Goal: Information Seeking & Learning: Find specific fact

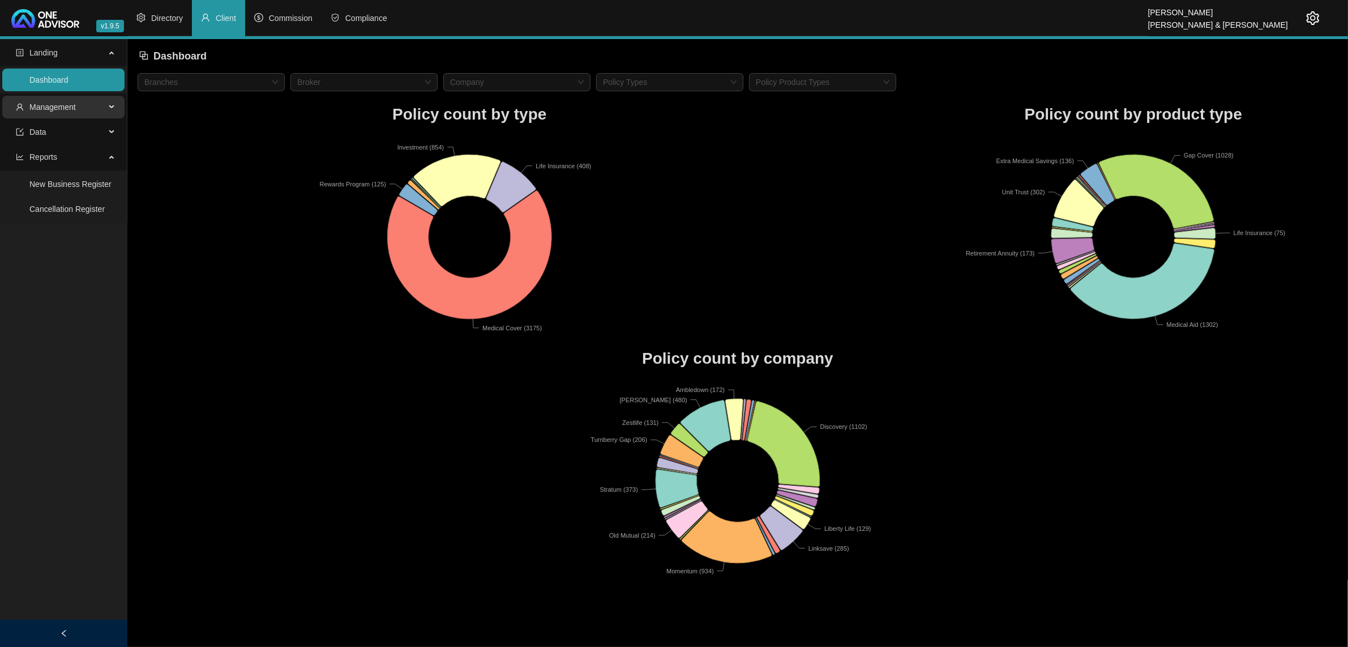
click at [88, 105] on span "Management" at bounding box center [60, 107] width 89 height 23
click at [54, 139] on link "Clients" at bounding box center [41, 134] width 24 height 9
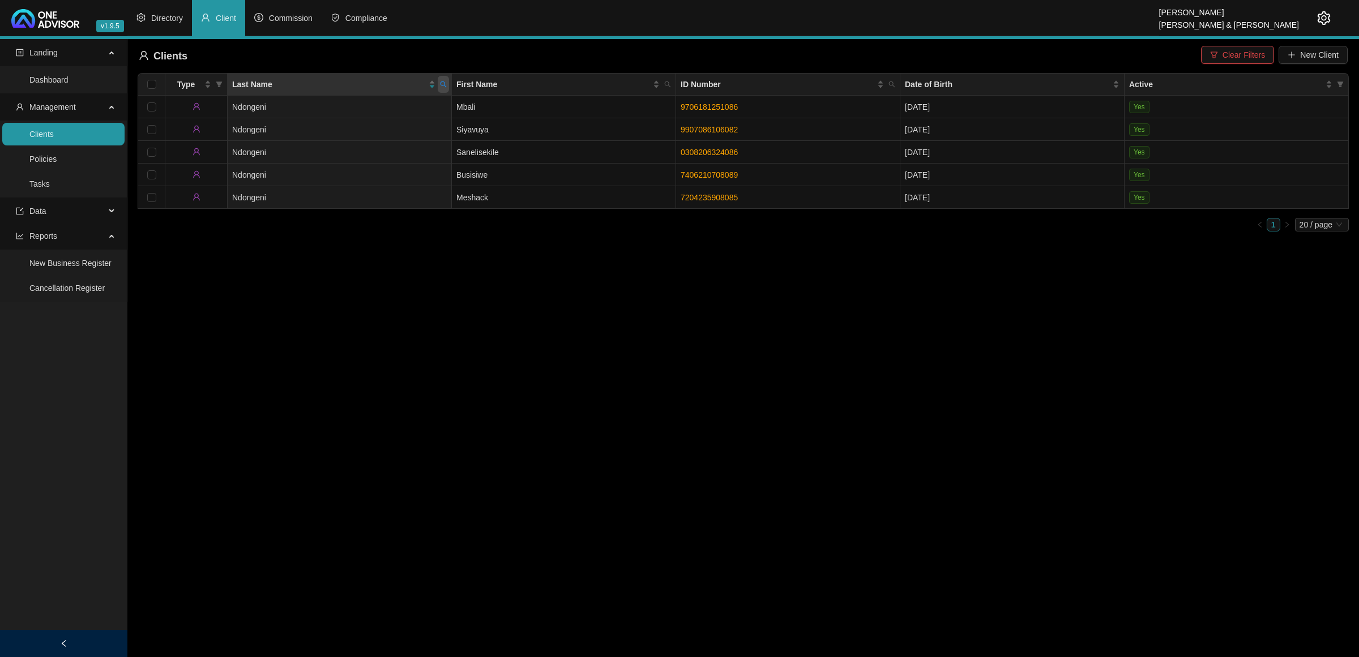
click at [442, 89] on span at bounding box center [443, 84] width 11 height 17
type input "[PERSON_NAME]"
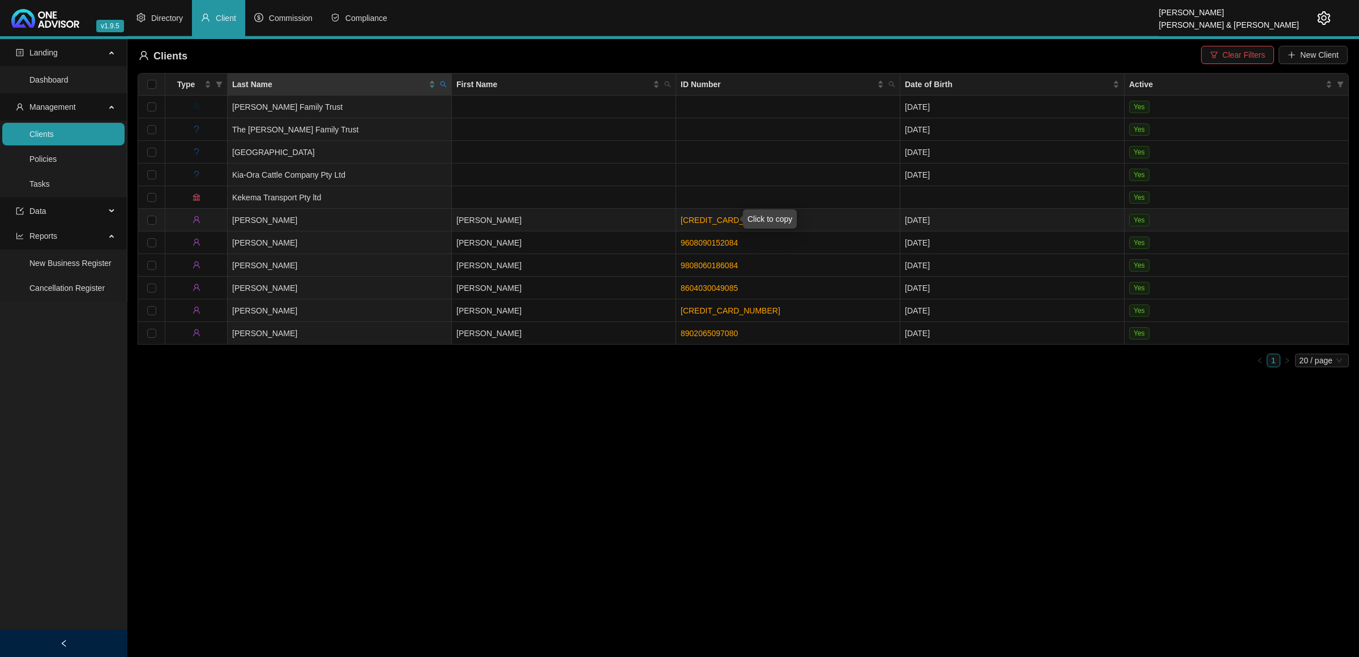
click at [694, 221] on link "[CREDIT_CARD_NUMBER]" at bounding box center [730, 220] width 100 height 9
click at [707, 220] on link "[CREDIT_CARD_NUMBER]" at bounding box center [730, 220] width 100 height 9
click at [443, 87] on icon "search" at bounding box center [443, 84] width 7 height 7
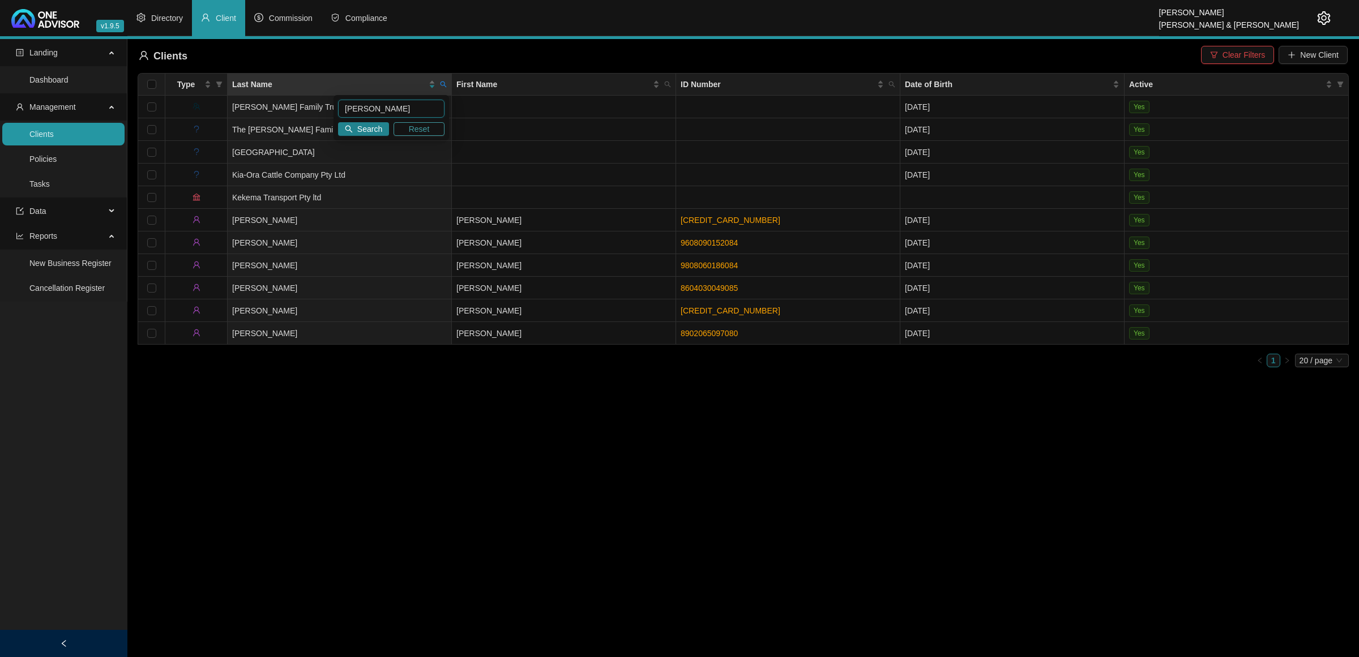
drag, startPoint x: 417, startPoint y: 117, endPoint x: 415, endPoint y: 126, distance: 8.7
click at [416, 120] on div "[PERSON_NAME] Search Reset" at bounding box center [390, 117] width 115 height 45
click at [414, 127] on span "Reset" at bounding box center [419, 129] width 21 height 12
click at [397, 112] on input "text" at bounding box center [391, 109] width 106 height 18
type input "[PERSON_NAME]"
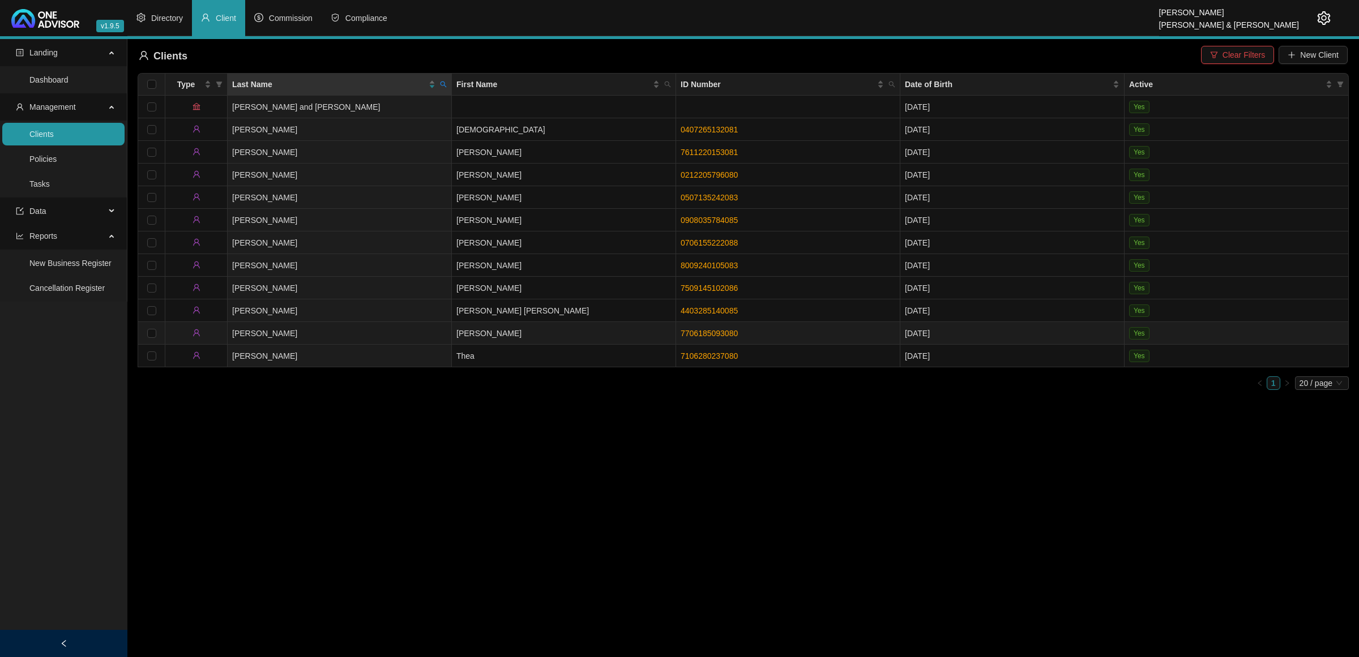
click at [436, 336] on td "[PERSON_NAME]" at bounding box center [340, 333] width 224 height 23
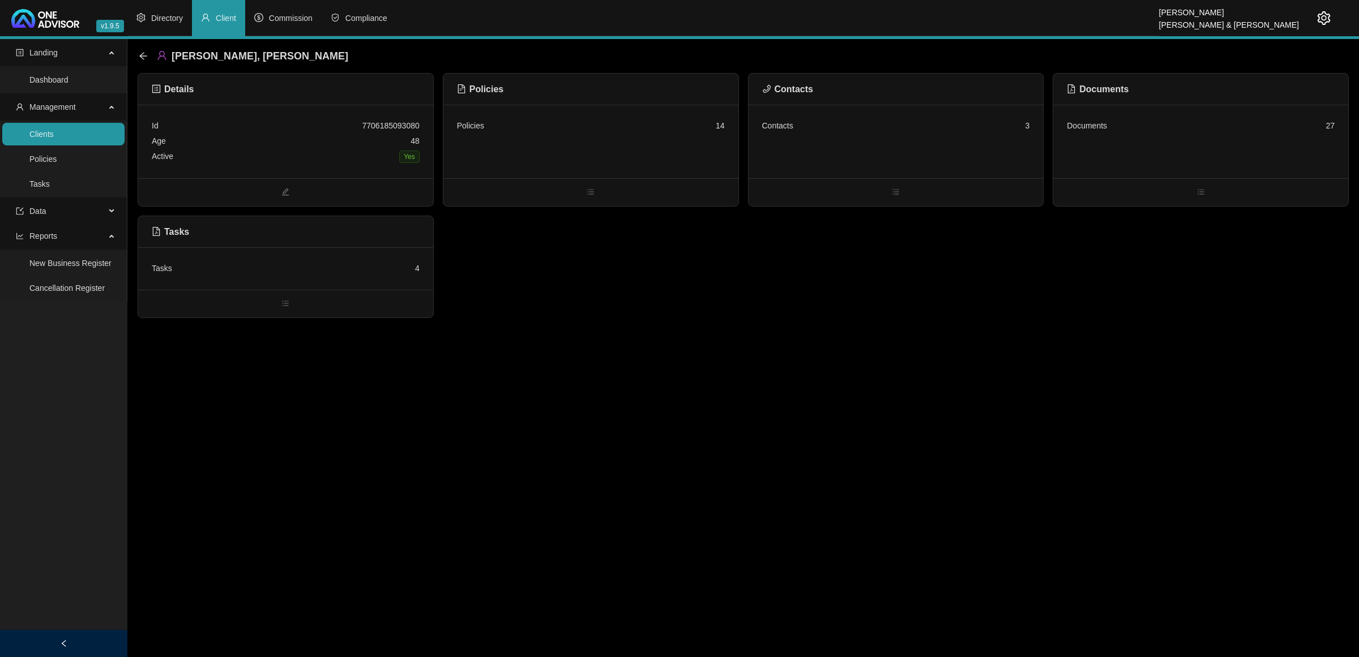
click at [524, 143] on div "Policies 14" at bounding box center [590, 142] width 295 height 74
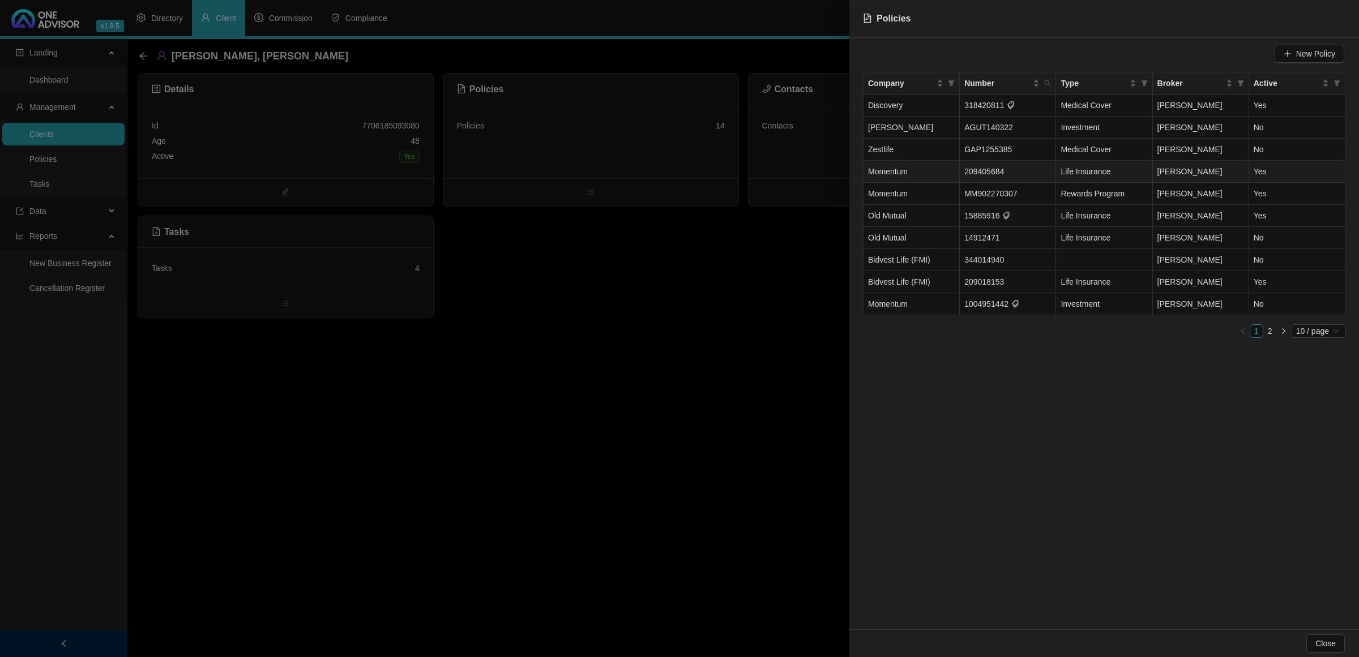
click at [952, 173] on td "Momentum" at bounding box center [911, 172] width 96 height 22
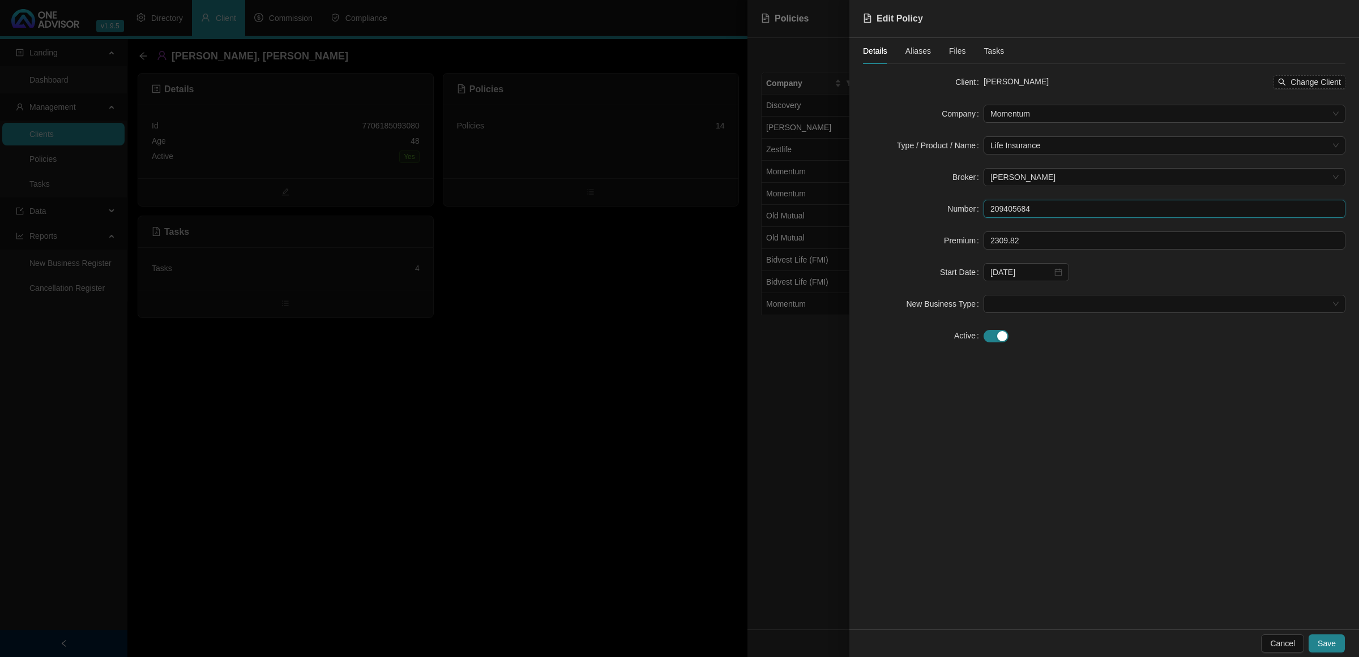
drag, startPoint x: 1046, startPoint y: 209, endPoint x: 794, endPoint y: 200, distance: 252.1
click at [794, 200] on div "Edit Policy Details Aliases Files Tasks Client [PERSON_NAME] Change Client Comp…" at bounding box center [679, 328] width 1359 height 657
click at [514, 491] on div at bounding box center [679, 328] width 1359 height 657
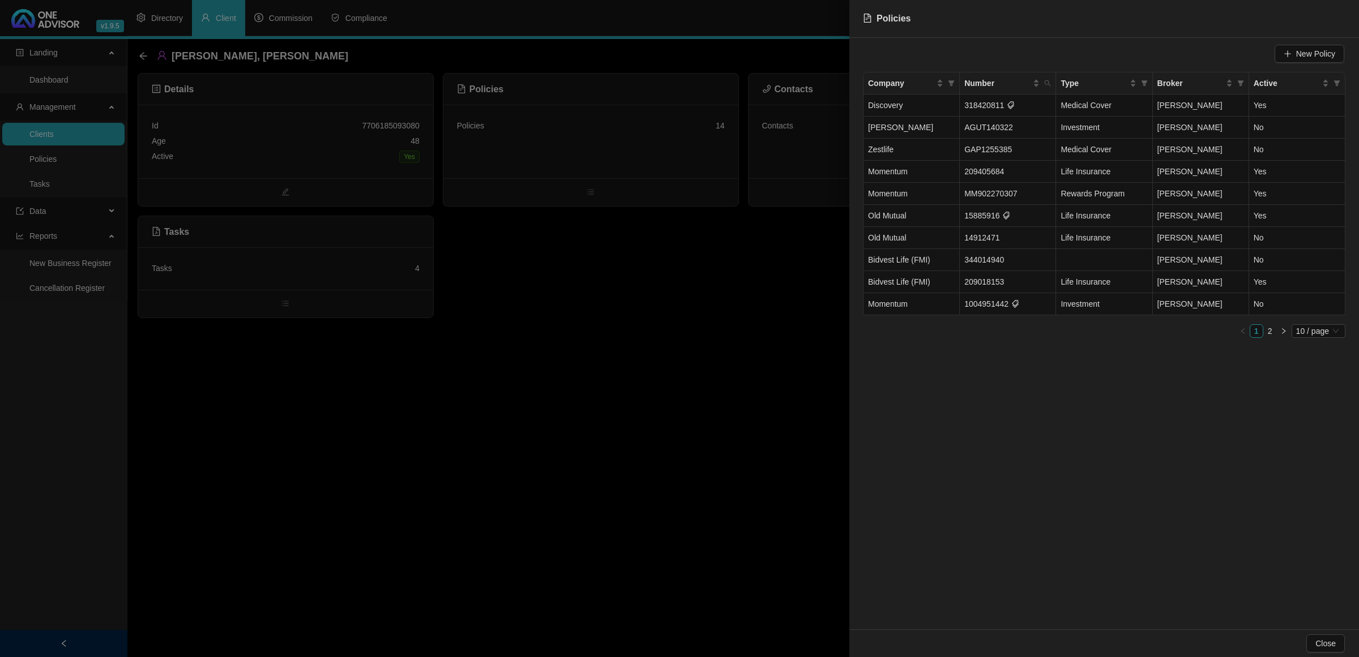
click at [571, 550] on div at bounding box center [679, 328] width 1359 height 657
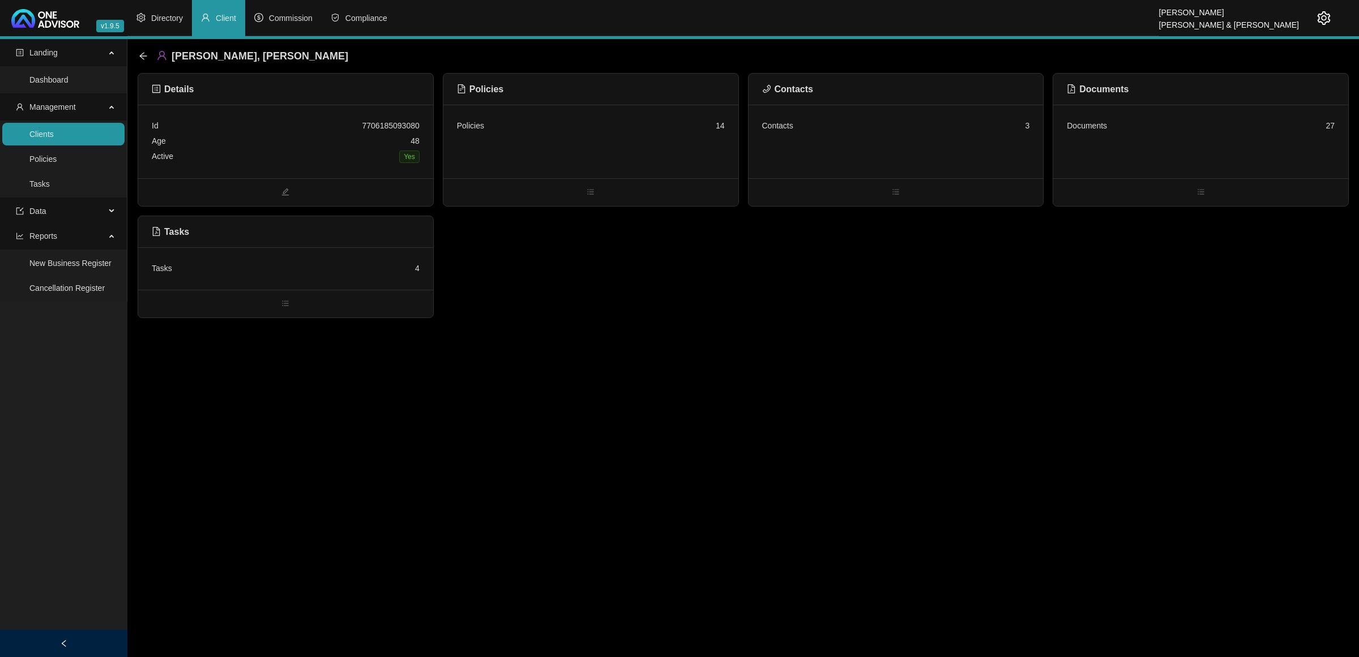
click at [54, 132] on link "Clients" at bounding box center [41, 134] width 24 height 9
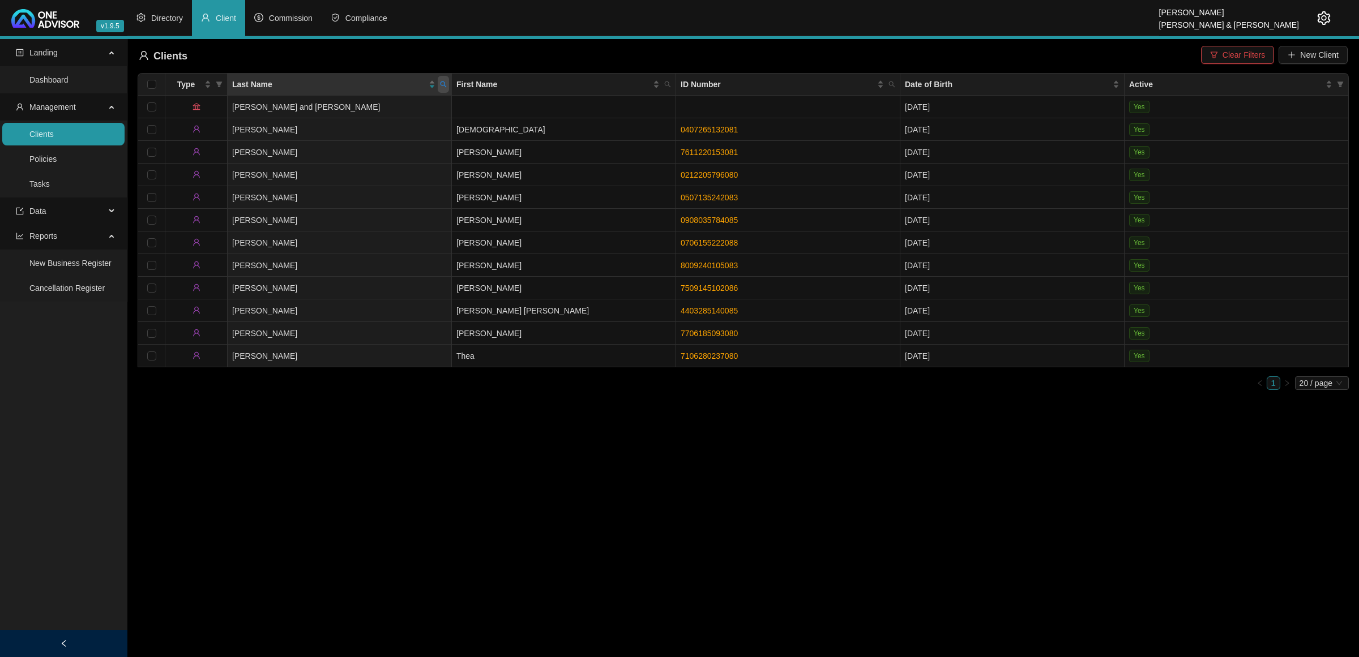
click at [438, 84] on span at bounding box center [443, 84] width 11 height 17
type input "clowes"
click at [355, 125] on button "Search" at bounding box center [363, 129] width 51 height 14
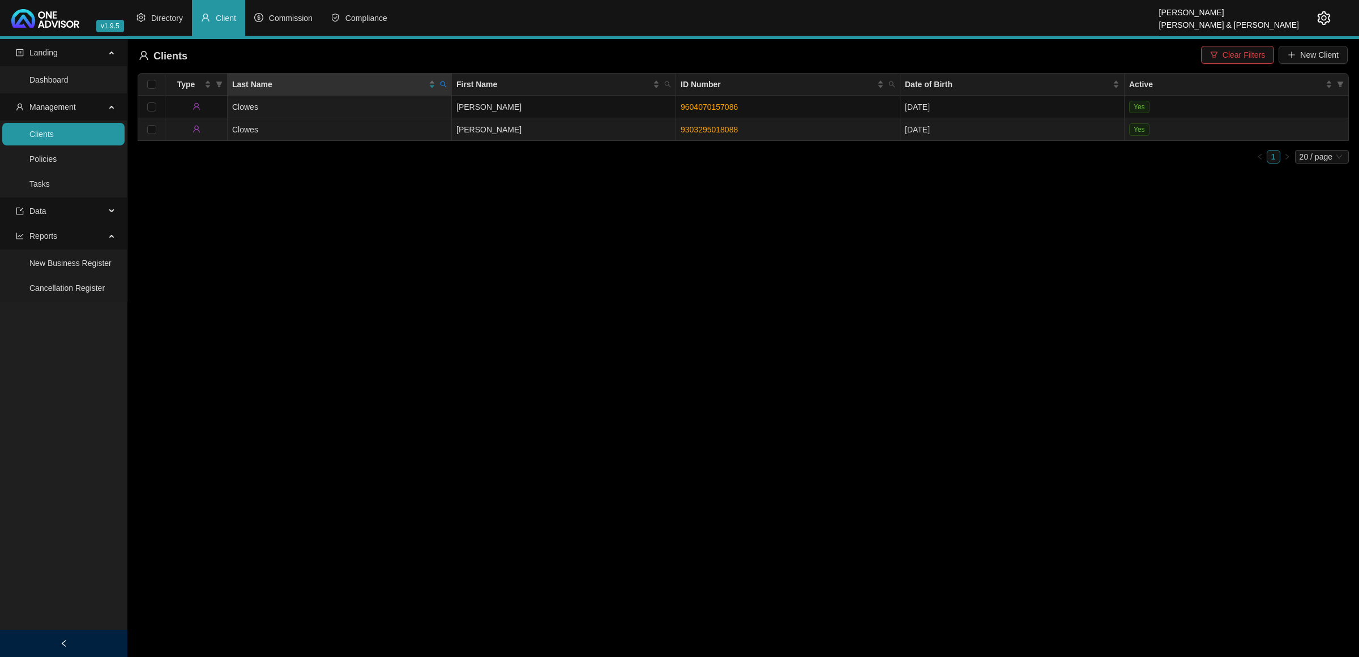
click at [355, 125] on td "Clowes" at bounding box center [340, 129] width 224 height 23
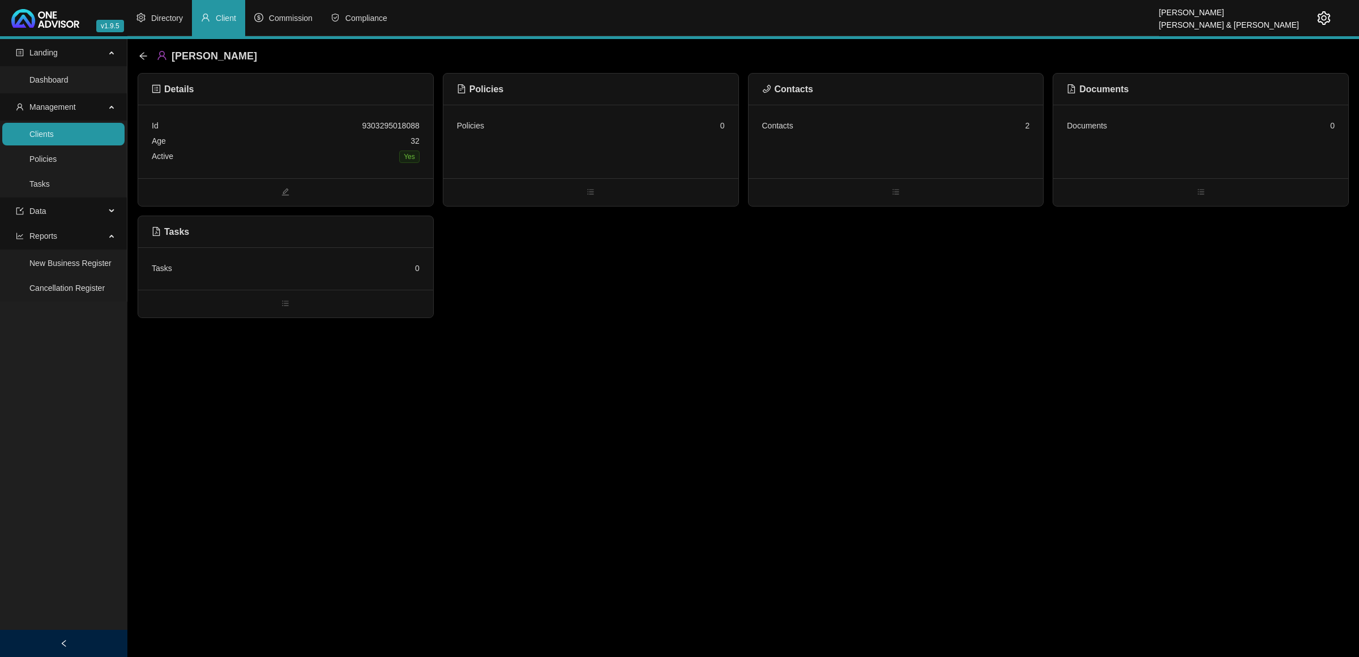
click at [928, 139] on div "Contacts 2" at bounding box center [895, 142] width 295 height 74
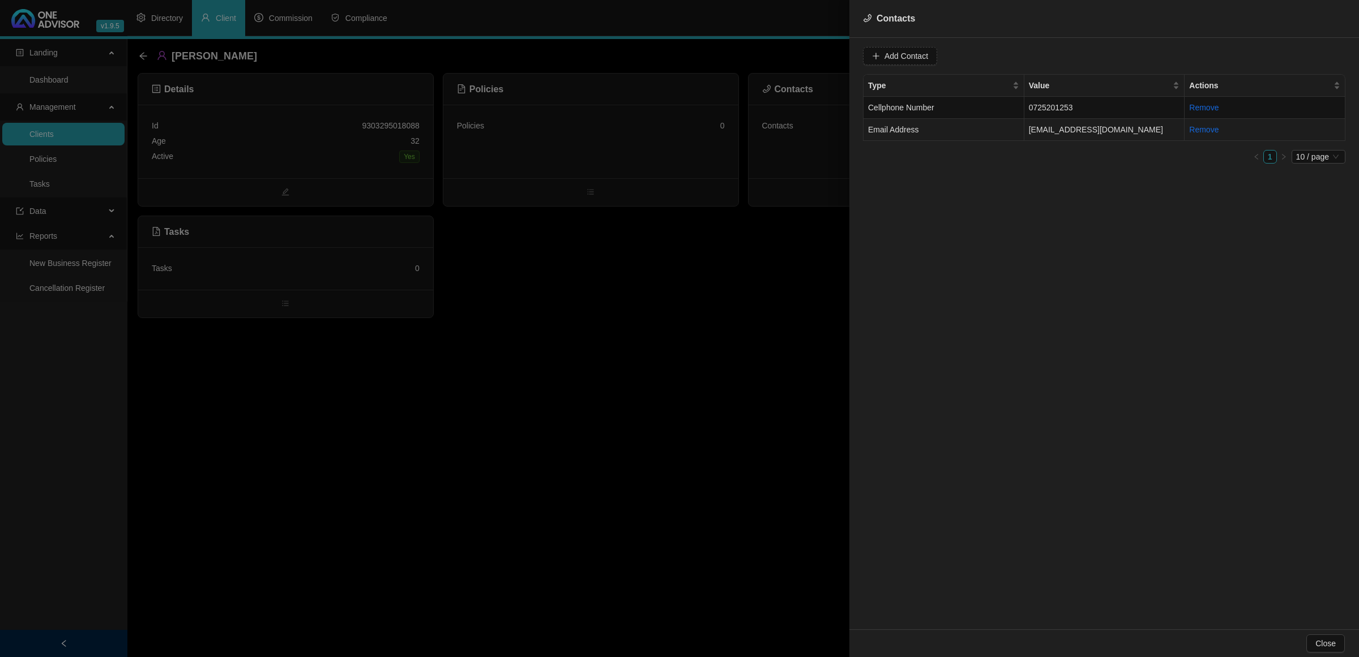
click at [985, 131] on td "Email Address" at bounding box center [943, 130] width 161 height 22
drag, startPoint x: 987, startPoint y: 58, endPoint x: 776, endPoint y: 58, distance: 210.6
click at [776, 58] on div "Contacts Value [EMAIL_ADDRESS][DOMAIN_NAME] Type Email Address Cancel Update Co…" at bounding box center [679, 328] width 1359 height 657
click at [60, 123] on div at bounding box center [679, 328] width 1359 height 657
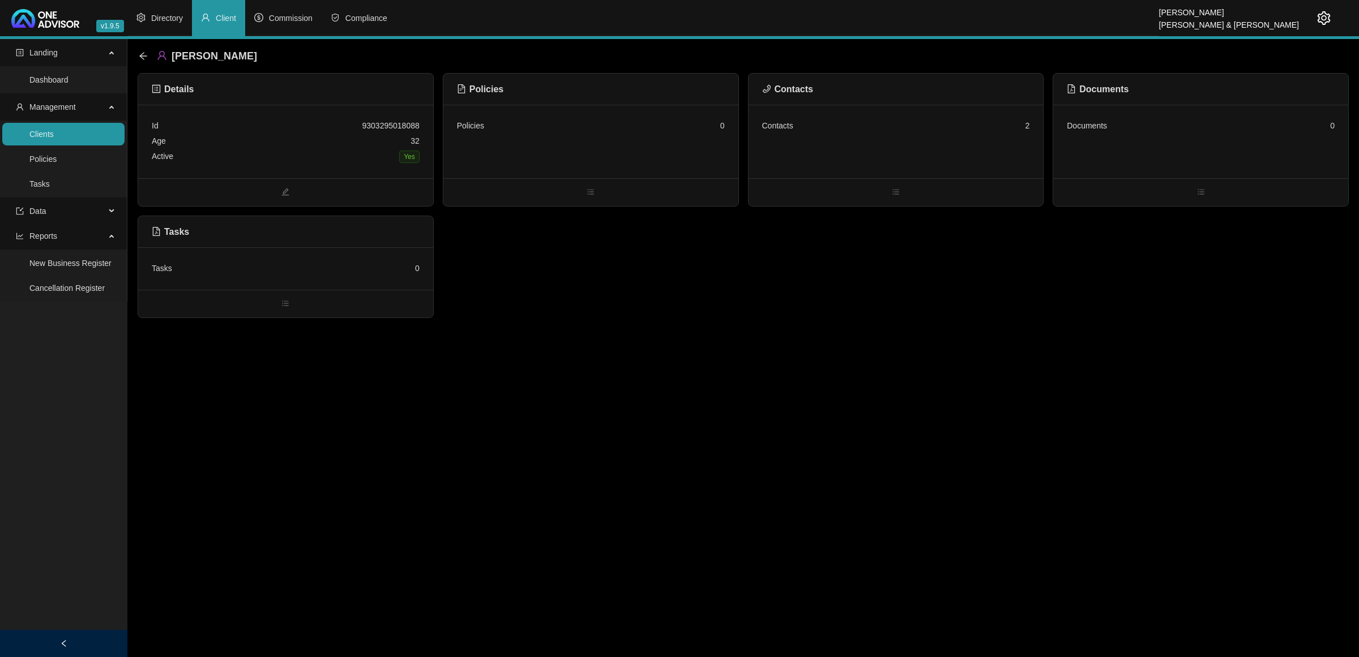
drag, startPoint x: 80, startPoint y: 132, endPoint x: 105, endPoint y: 131, distance: 24.9
click at [54, 132] on link "Clients" at bounding box center [41, 134] width 24 height 9
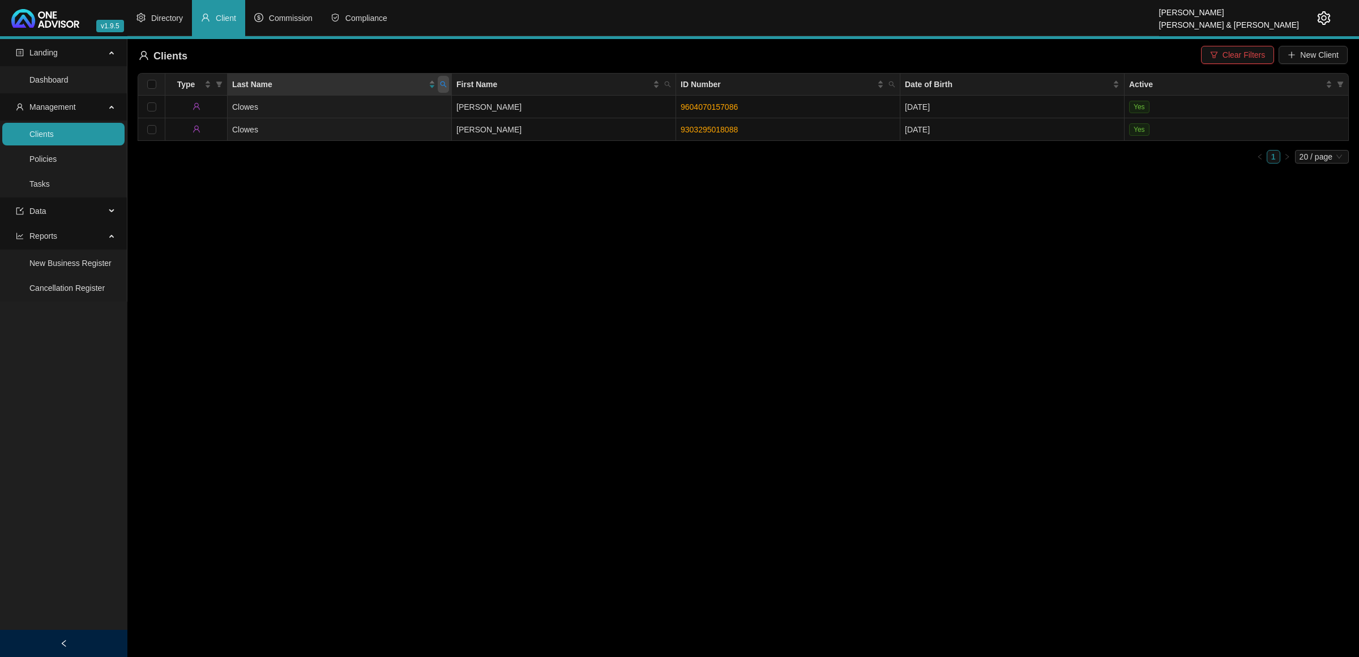
click at [448, 85] on span at bounding box center [443, 84] width 11 height 17
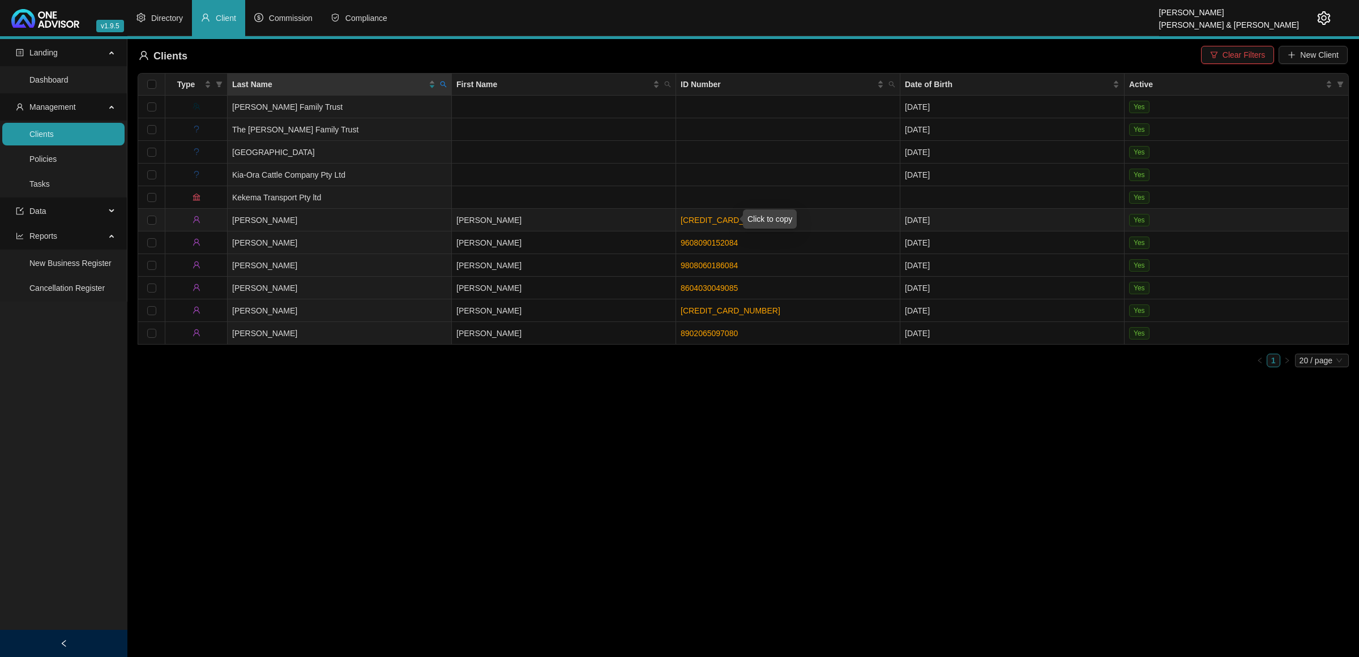
click at [692, 216] on link "[CREDIT_CARD_NUMBER]" at bounding box center [730, 220] width 100 height 9
click at [448, 89] on span at bounding box center [443, 84] width 11 height 17
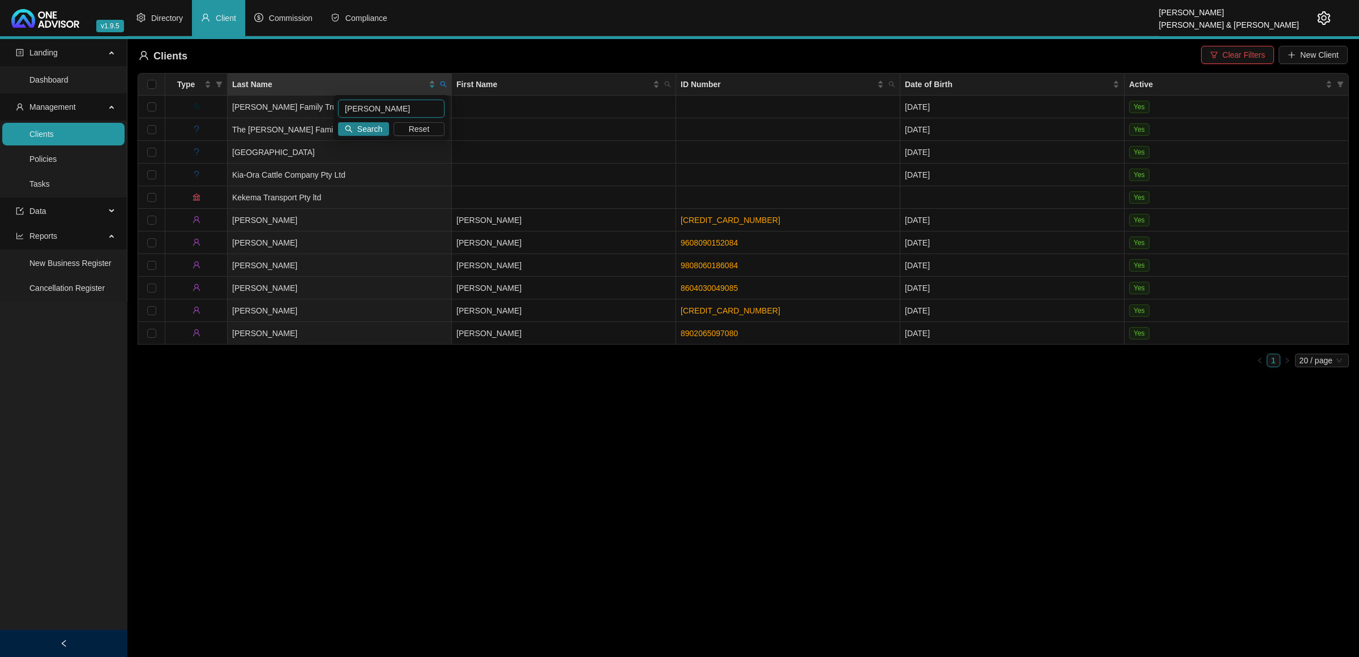
click at [364, 112] on input "[PERSON_NAME]" at bounding box center [391, 109] width 106 height 18
drag, startPoint x: 364, startPoint y: 112, endPoint x: 192, endPoint y: 112, distance: 171.5
click at [192, 112] on body "v1.9.5 [PERSON_NAME] & [PERSON_NAME] Directory Client Commission Compliance Lan…" at bounding box center [679, 328] width 1359 height 657
type input "TREH"
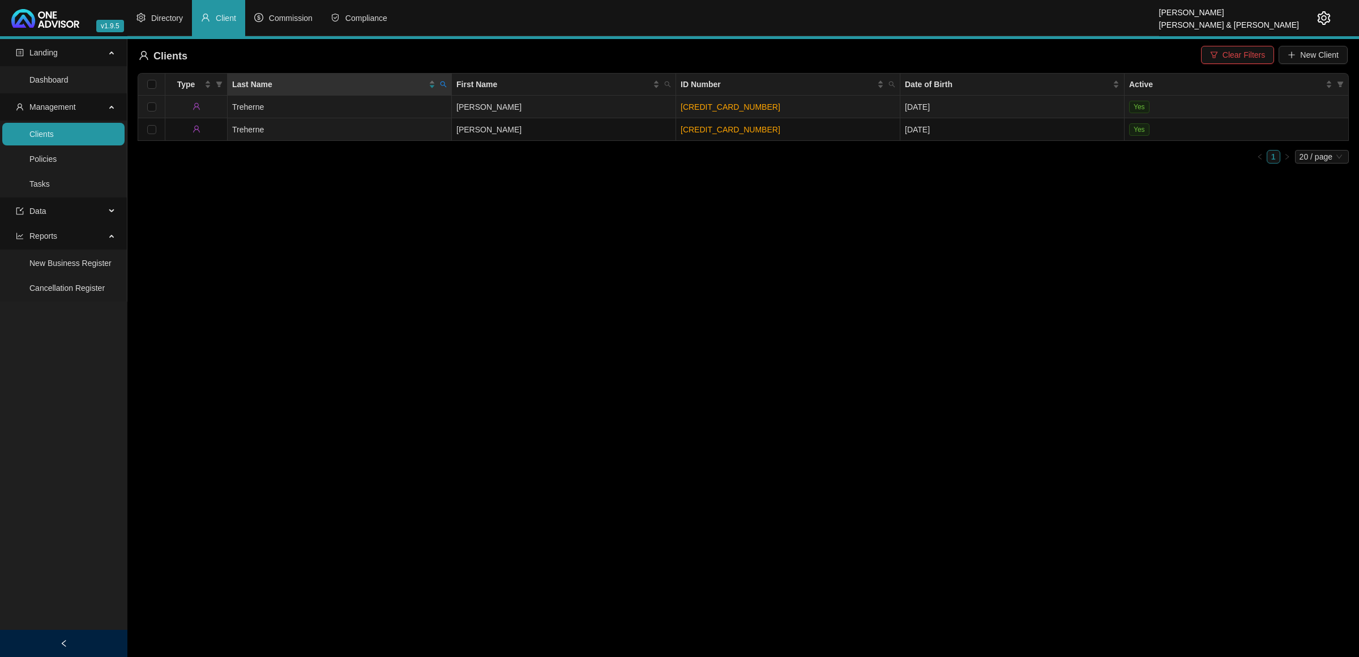
click at [369, 111] on td "Treherne" at bounding box center [340, 107] width 224 height 23
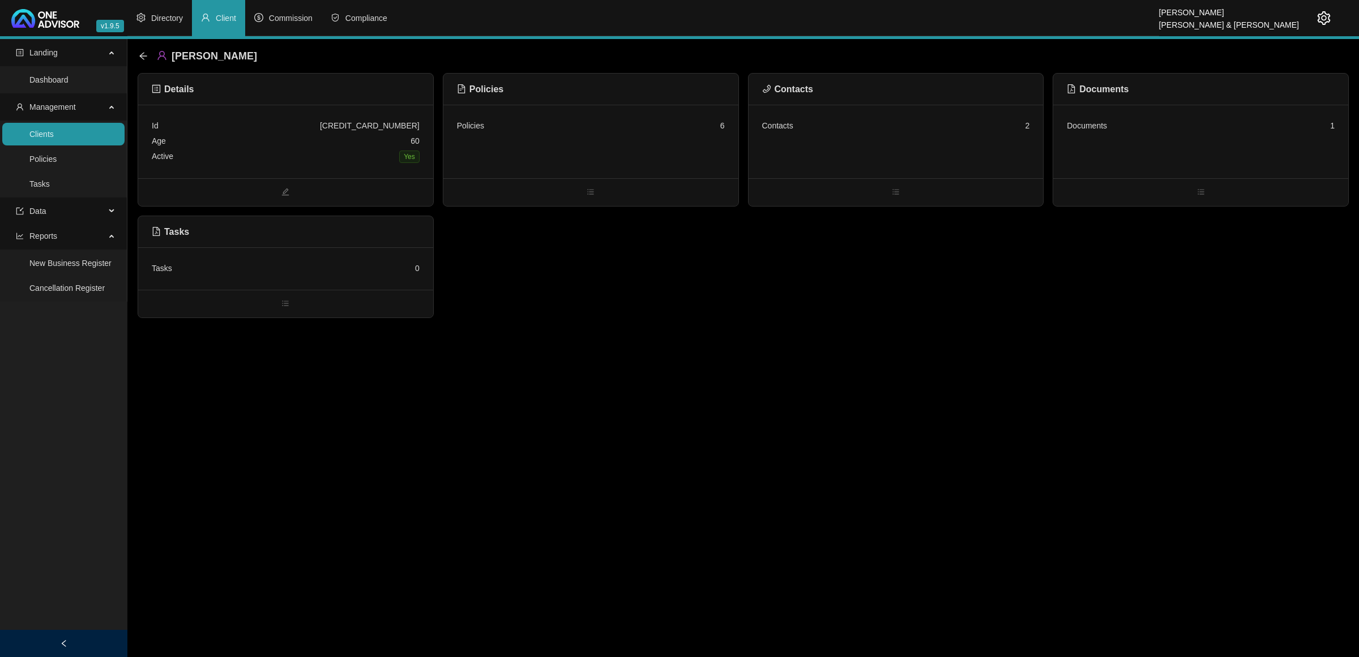
click at [513, 145] on div "Policies 6" at bounding box center [590, 142] width 295 height 74
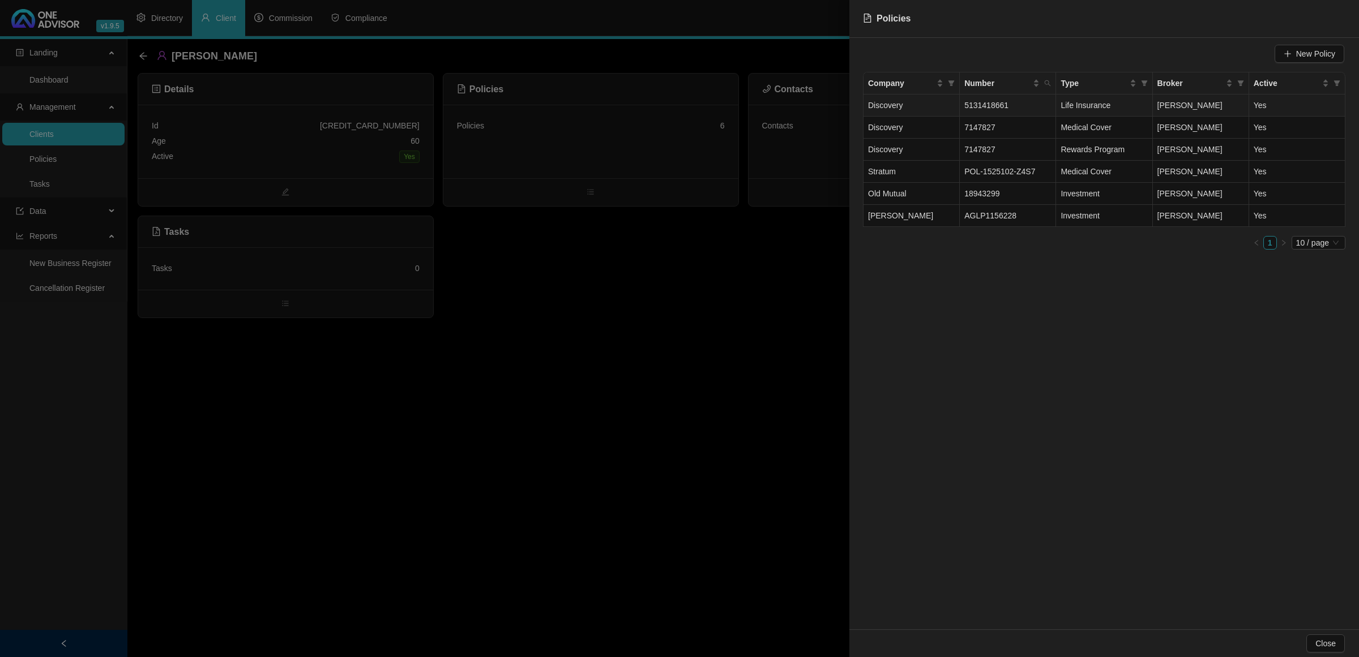
click at [1030, 108] on td "5131418661" at bounding box center [1008, 106] width 96 height 22
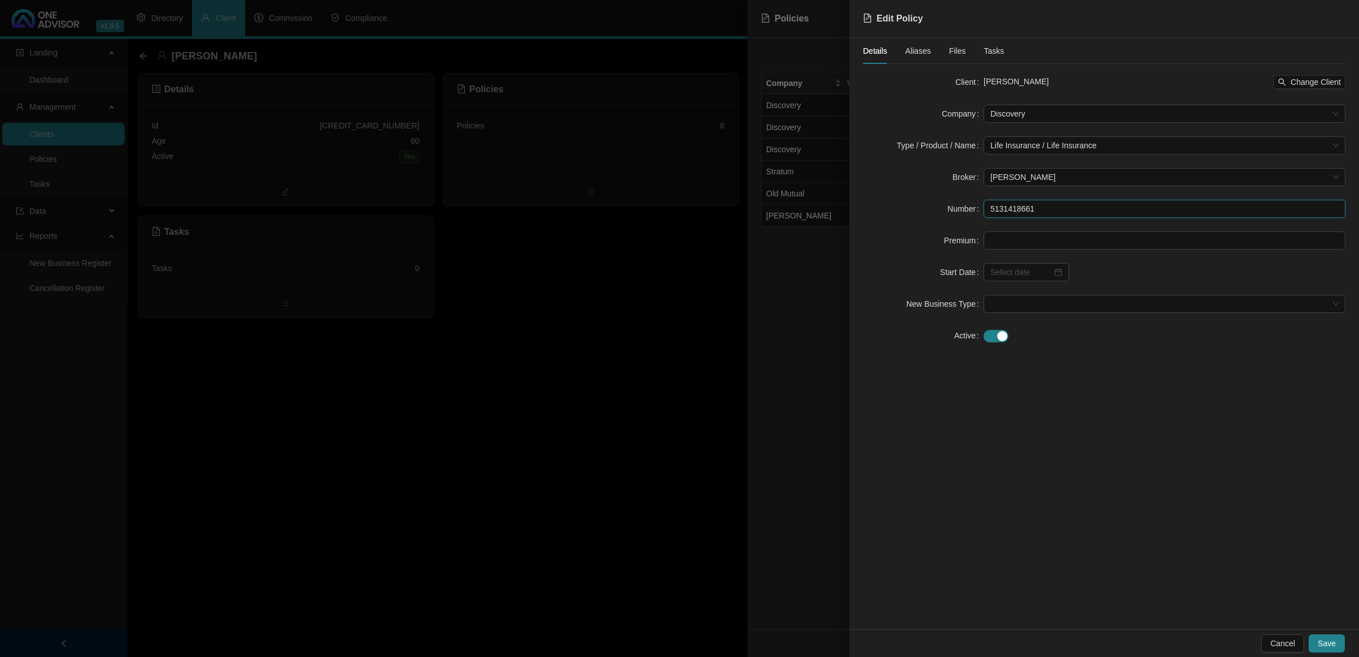
drag, startPoint x: 1048, startPoint y: 206, endPoint x: 948, endPoint y: 207, distance: 100.2
click at [948, 208] on div "Number 5131418661" at bounding box center [1104, 209] width 482 height 18
click at [637, 320] on div at bounding box center [679, 328] width 1359 height 657
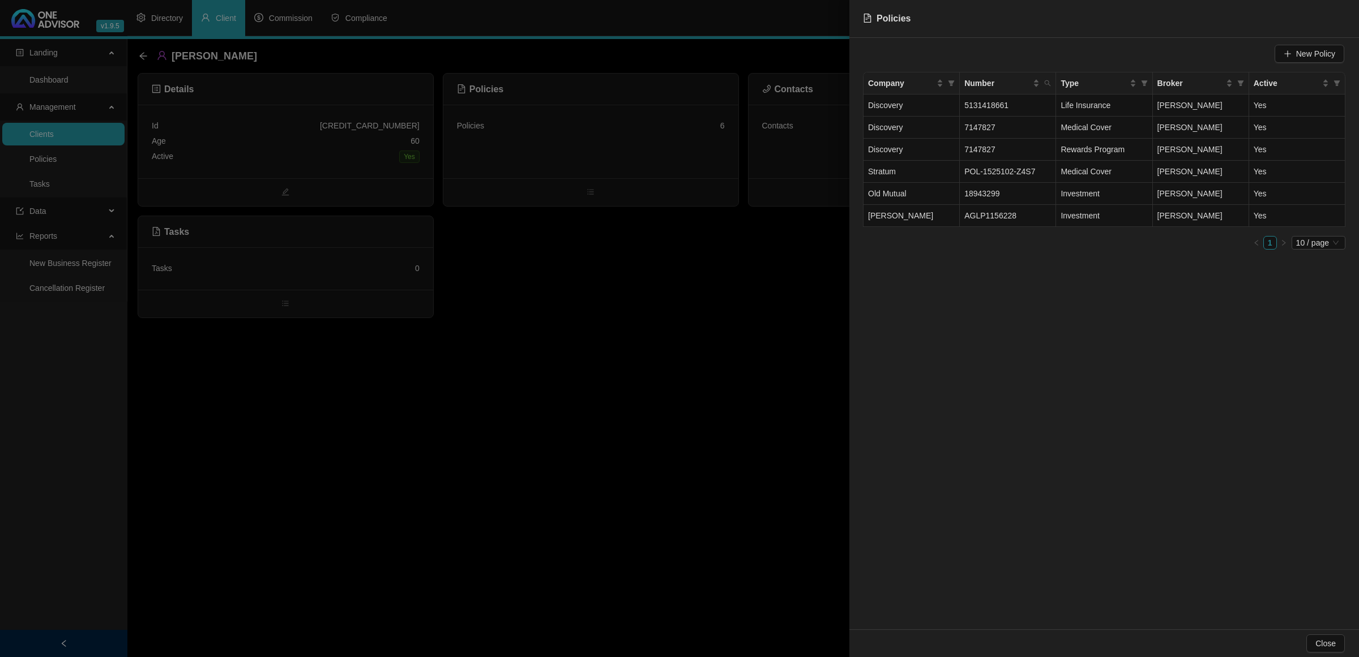
click at [91, 136] on div at bounding box center [679, 328] width 1359 height 657
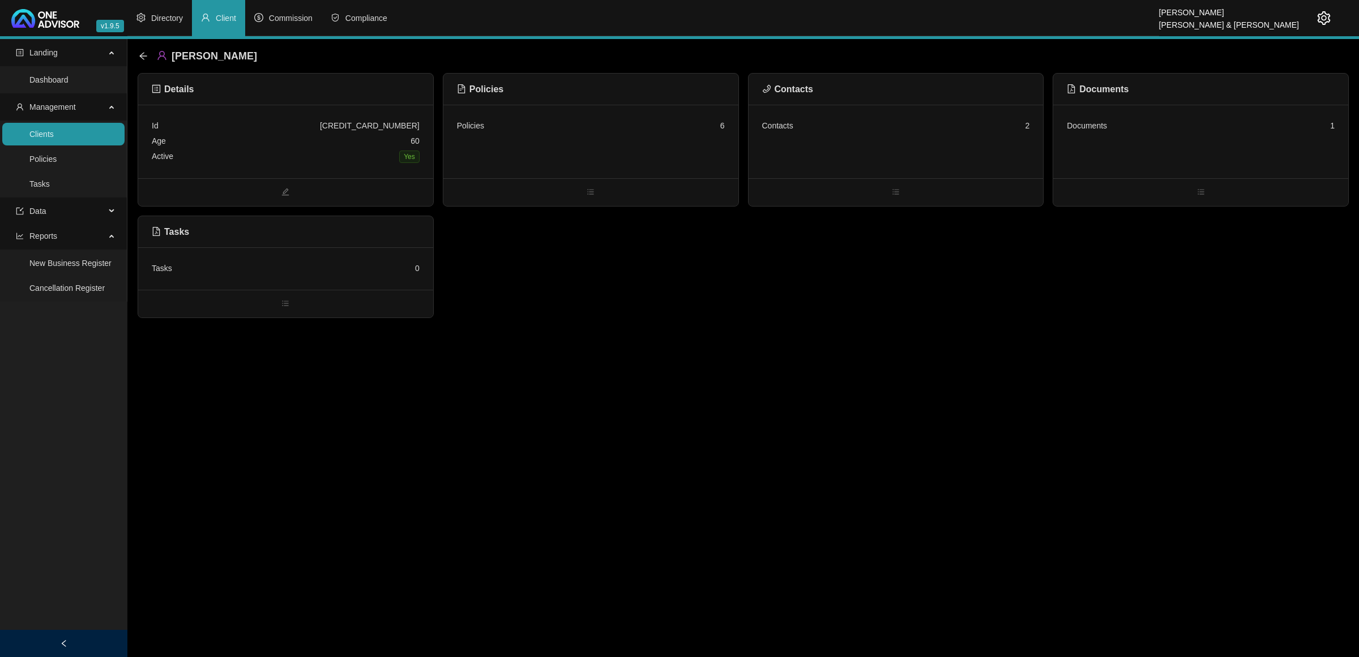
click at [54, 139] on link "Clients" at bounding box center [41, 134] width 24 height 9
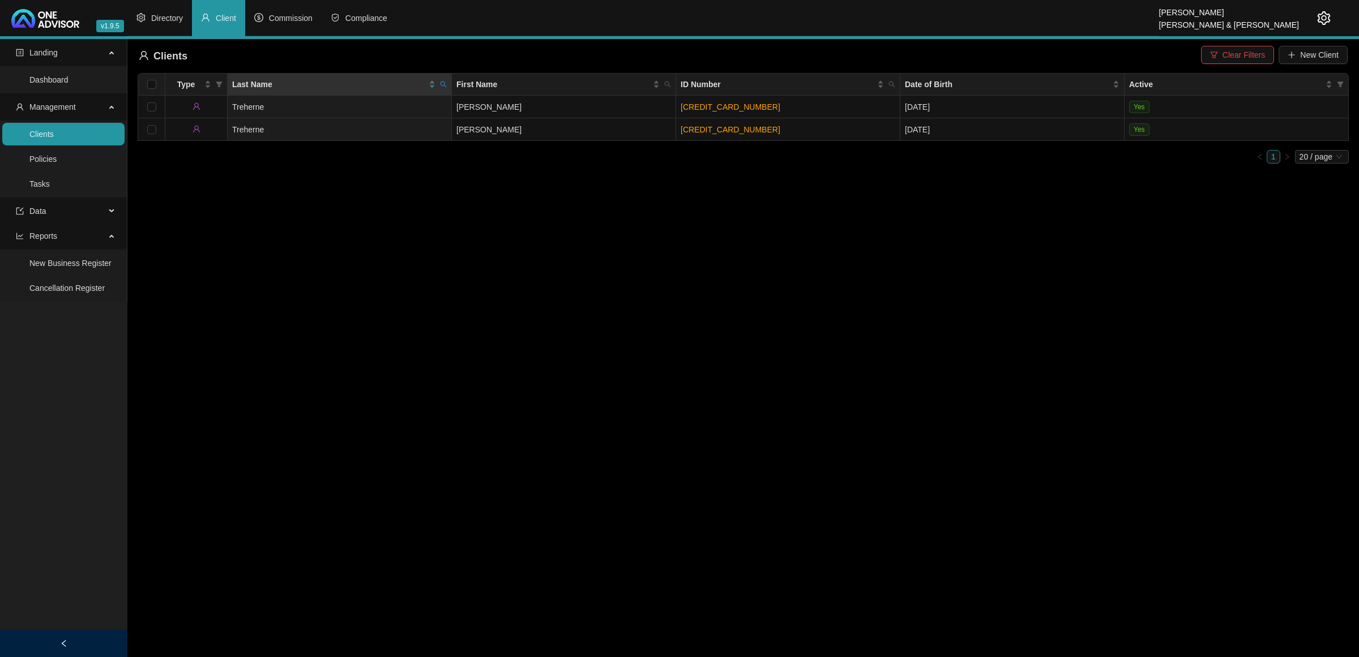
click at [444, 86] on icon "search" at bounding box center [443, 84] width 7 height 7
type input "MORTLOCK"
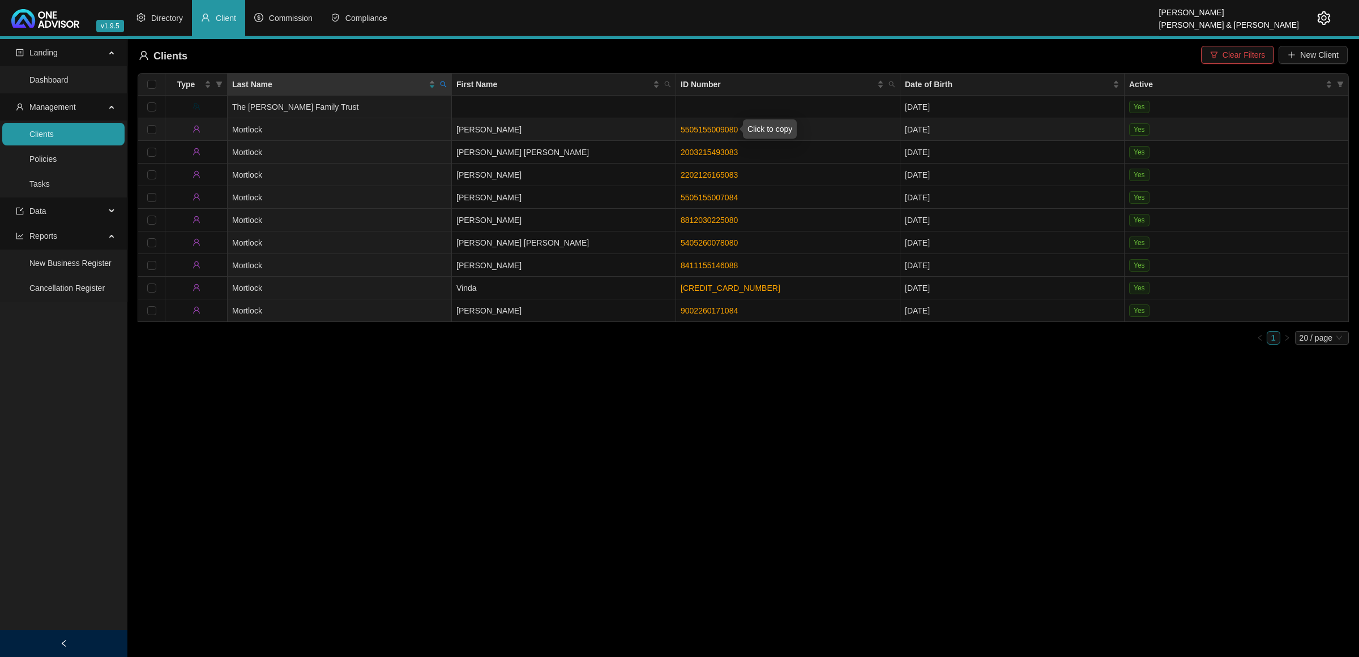
click at [731, 125] on link "5505155009080" at bounding box center [708, 129] width 57 height 9
